Goal: Transaction & Acquisition: Book appointment/travel/reservation

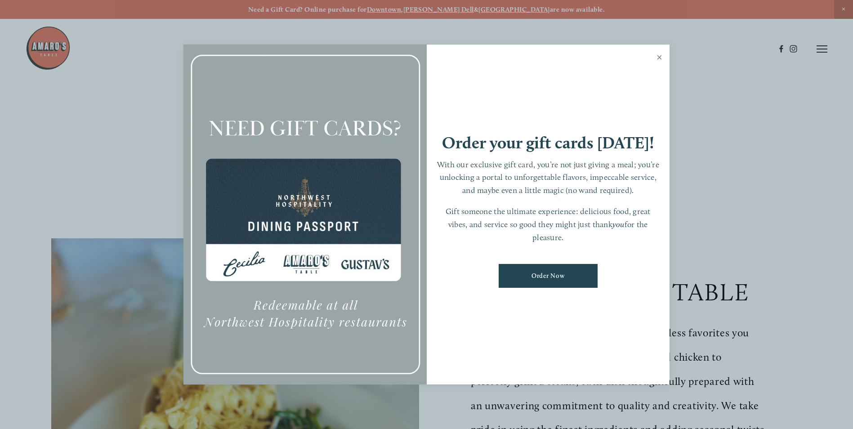
click at [659, 55] on link "Close" at bounding box center [660, 58] width 18 height 25
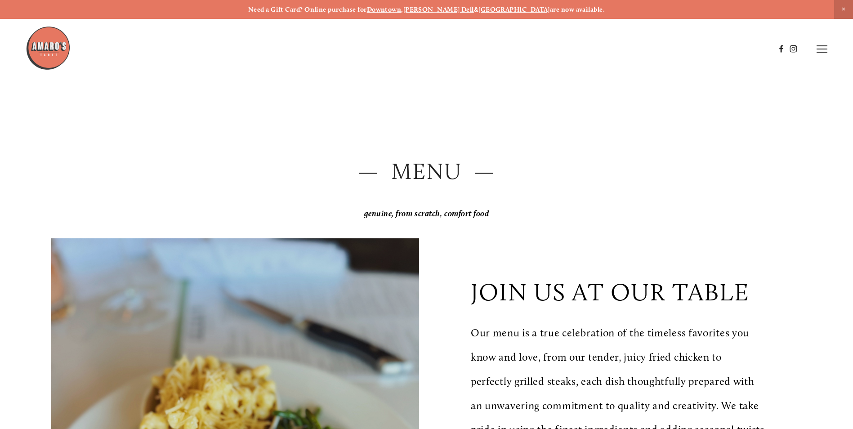
click at [824, 48] on icon at bounding box center [822, 49] width 11 height 8
click at [760, 50] on span "Reserve" at bounding box center [757, 49] width 24 height 9
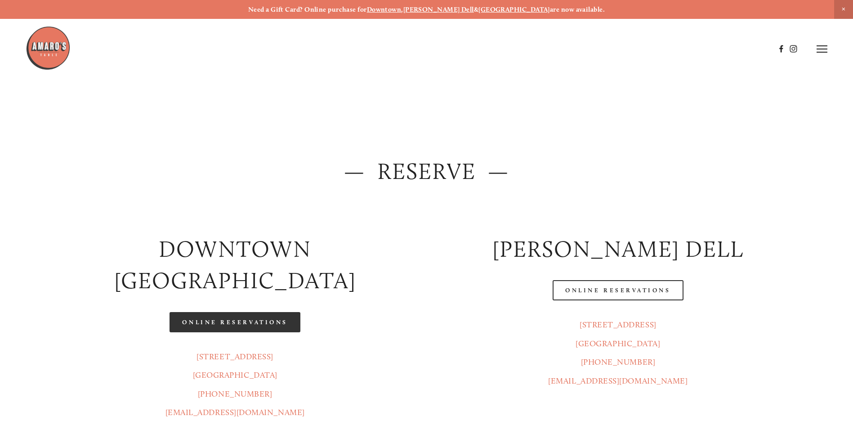
click at [222, 312] on link "Online Reservations" at bounding box center [235, 322] width 130 height 20
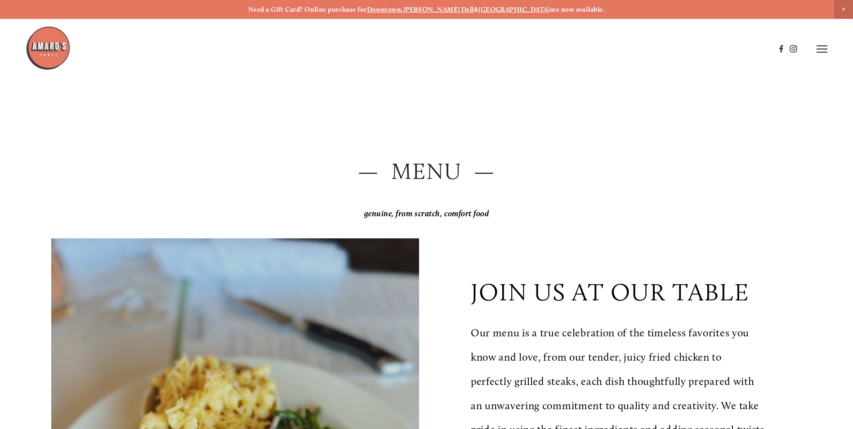
click at [821, 53] on icon at bounding box center [822, 49] width 11 height 8
click at [754, 50] on span "Reserve" at bounding box center [757, 49] width 24 height 9
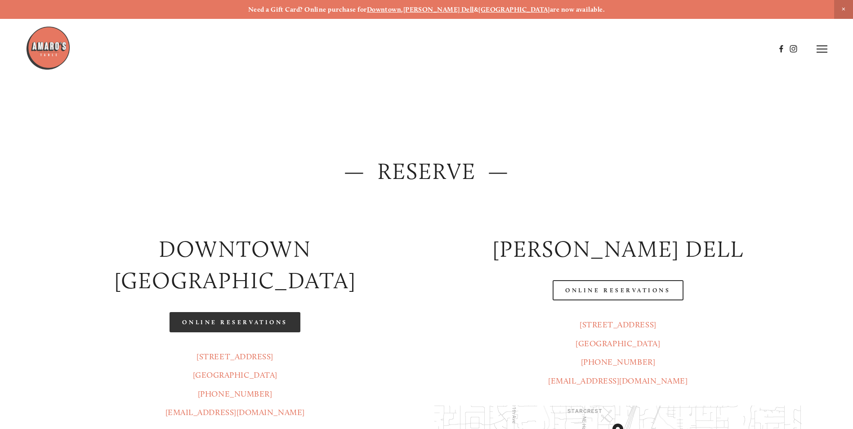
click at [240, 312] on link "Online Reservations" at bounding box center [235, 322] width 130 height 20
click at [193, 312] on link "Online Reservations" at bounding box center [235, 322] width 130 height 20
